Goal: Find specific page/section: Find specific page/section

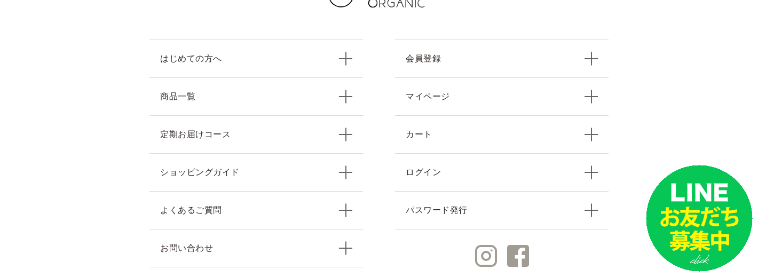
scroll to position [4863, 0]
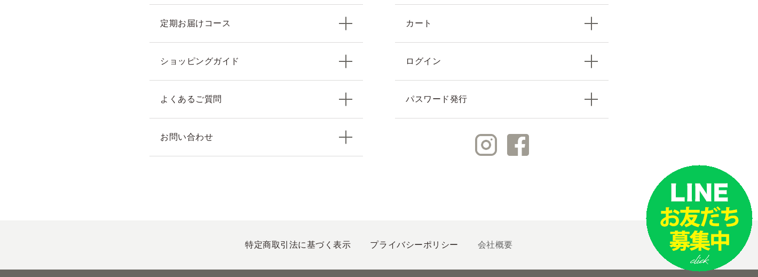
click at [489, 240] on link "会社概要" at bounding box center [495, 244] width 35 height 9
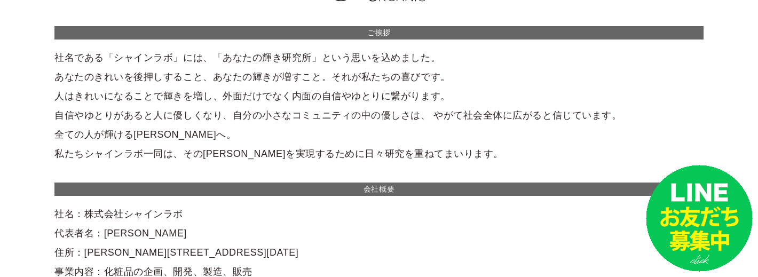
scroll to position [107, 0]
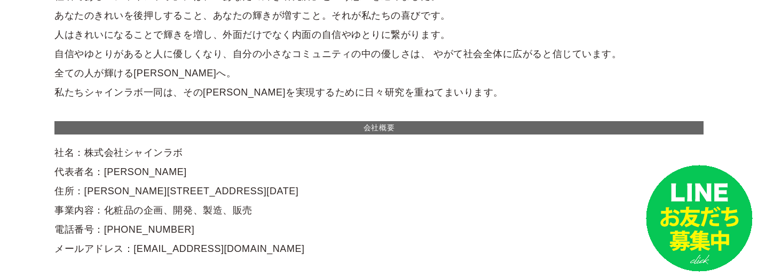
click at [438, 99] on div "ご挨拶 社名である「シャインラボ」には、「あなたの輝き研究所」という思いを込めました。 あなたのきれいを後押しすること、あなたの輝きが増すこと。それが私たちの…" at bounding box center [378, 112] width 649 height 294
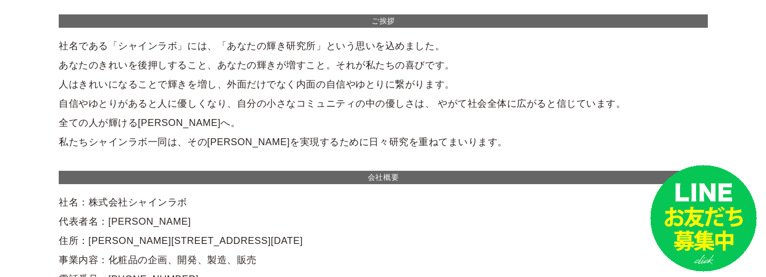
scroll to position [0, 0]
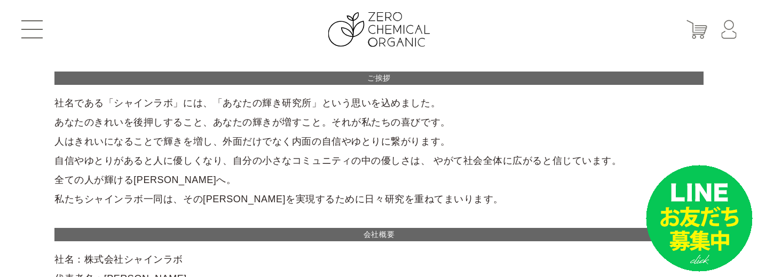
click at [30, 29] on span at bounding box center [31, 29] width 21 height 1
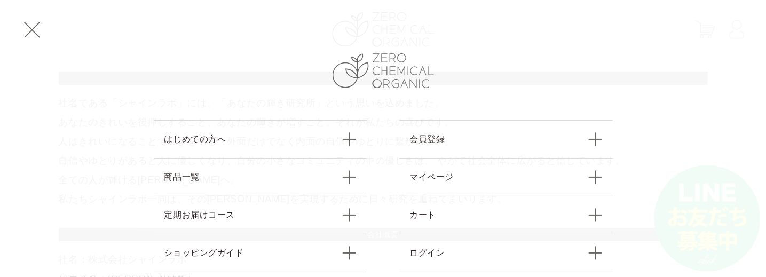
click at [381, 66] on img at bounding box center [383, 70] width 101 height 35
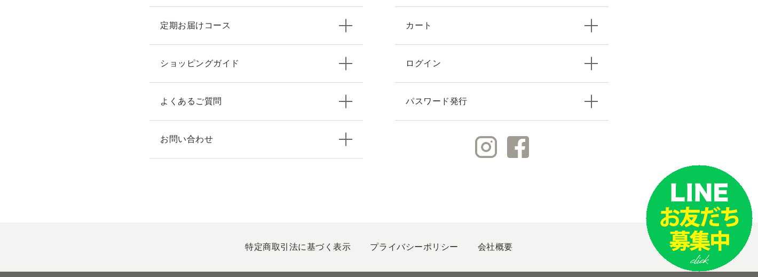
scroll to position [4863, 0]
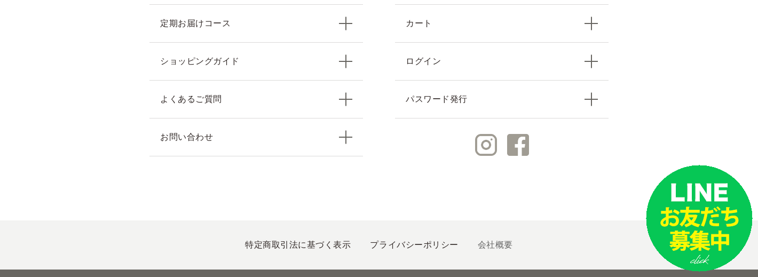
click at [496, 240] on link "会社概要" at bounding box center [495, 244] width 35 height 9
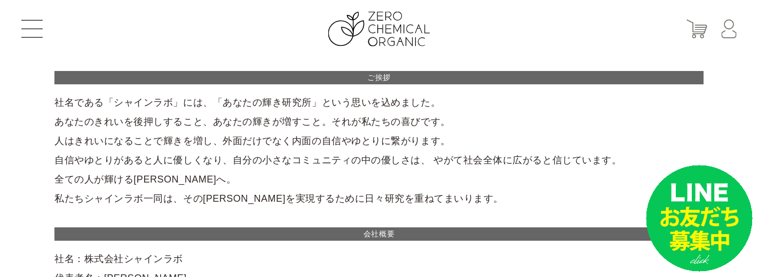
scroll to position [214, 0]
